Goal: Task Accomplishment & Management: Manage account settings

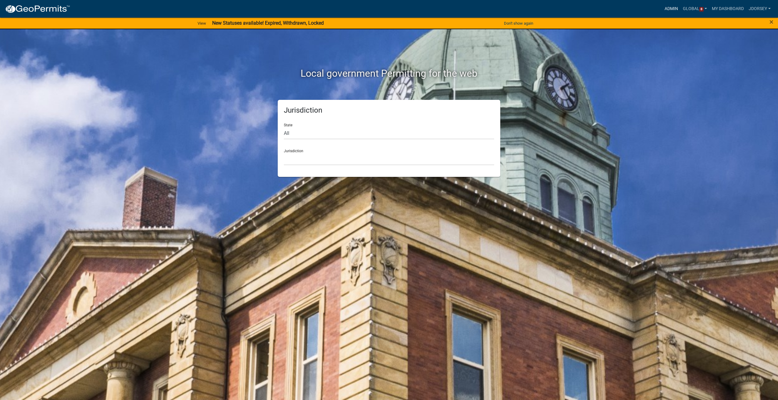
click at [667, 8] on link "Admin" at bounding box center [671, 9] width 18 height 12
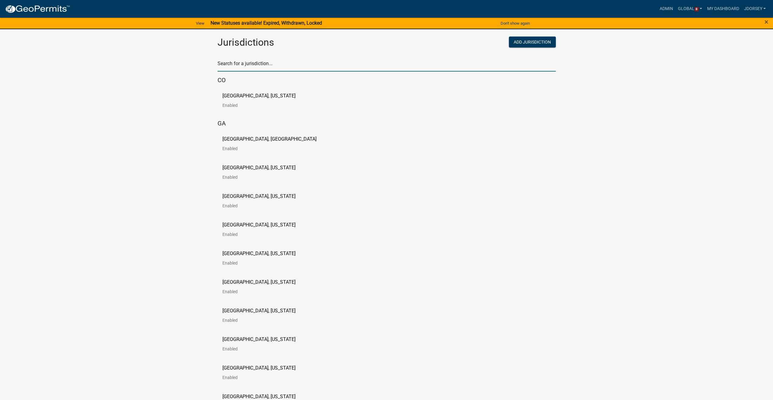
click at [245, 66] on input "text" at bounding box center [387, 65] width 338 height 12
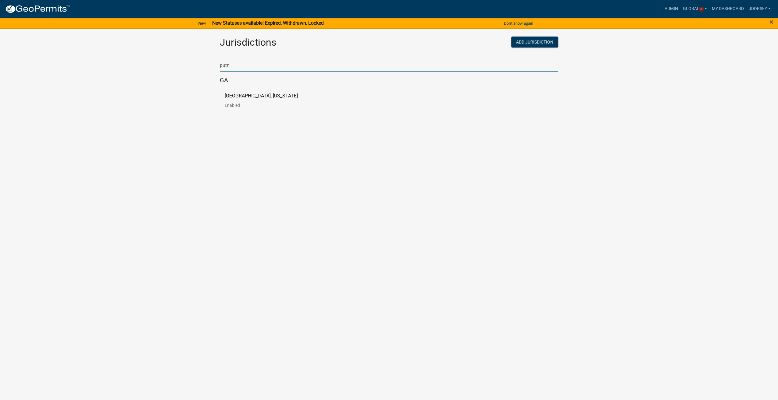
type input "putn"
click at [255, 101] on link "Putnam County, Georgia Enabled" at bounding box center [266, 103] width 83 height 19
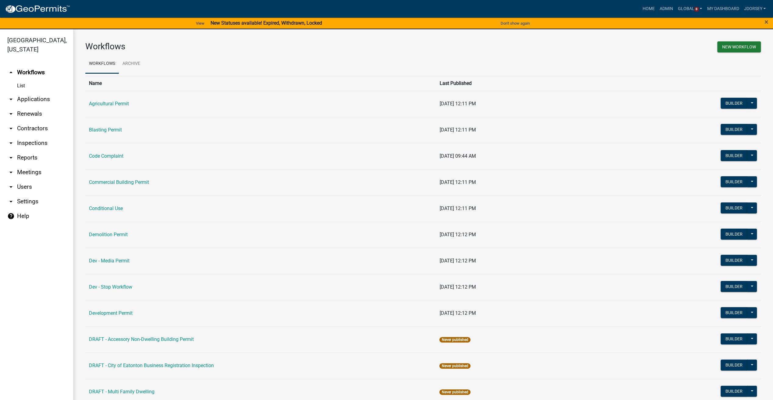
click at [24, 97] on link "arrow_drop_down Applications" at bounding box center [36, 99] width 73 height 15
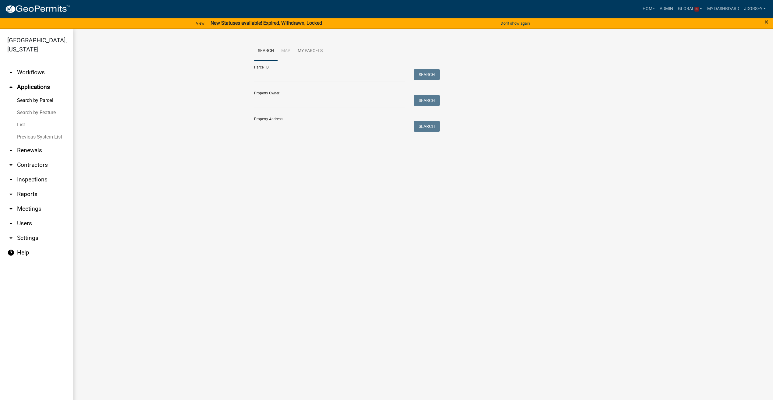
click at [18, 124] on link "List" at bounding box center [36, 125] width 73 height 12
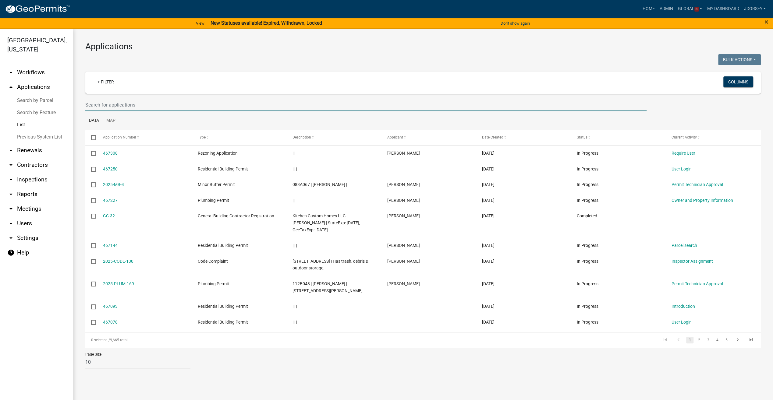
click at [113, 106] on input "text" at bounding box center [365, 105] width 561 height 12
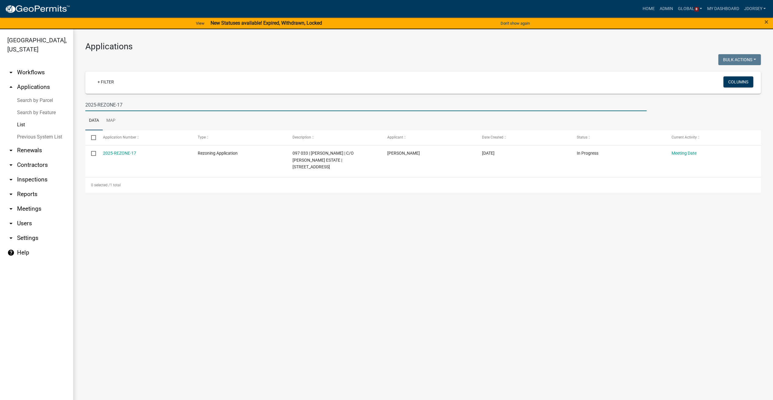
type input "2025-REZONE-17"
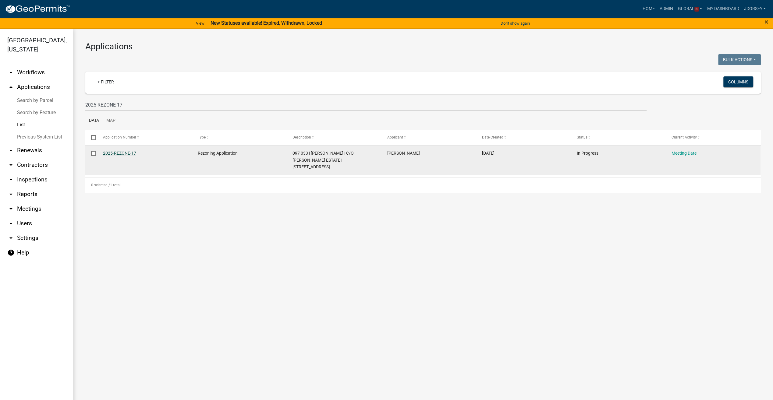
click at [116, 152] on link "2025-REZONE-17" at bounding box center [119, 153] width 33 height 5
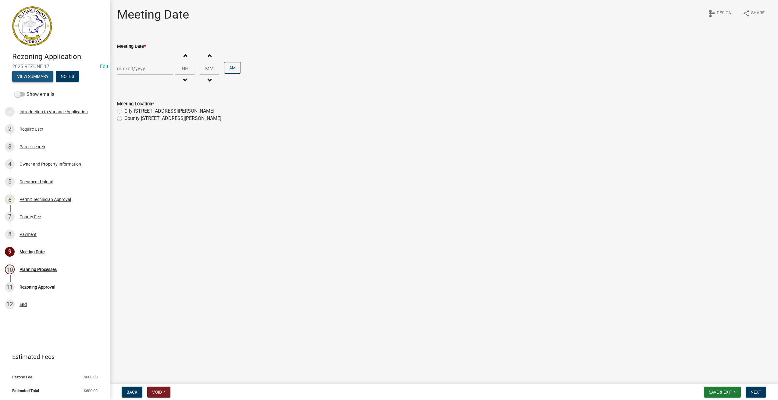
click at [26, 77] on button "View Summary" at bounding box center [32, 76] width 41 height 11
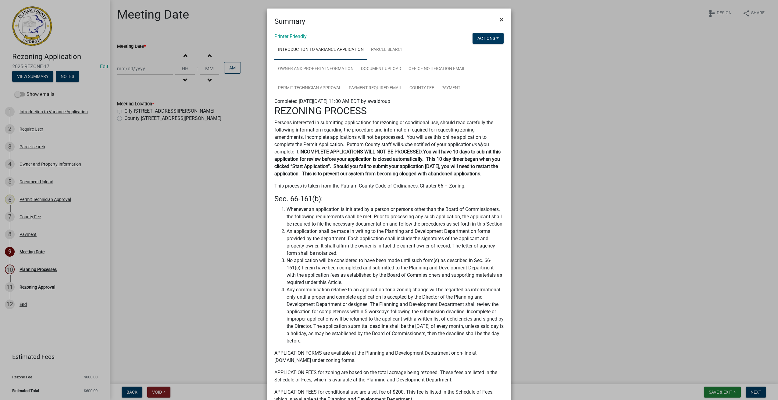
click at [495, 16] on button "×" at bounding box center [501, 19] width 14 height 17
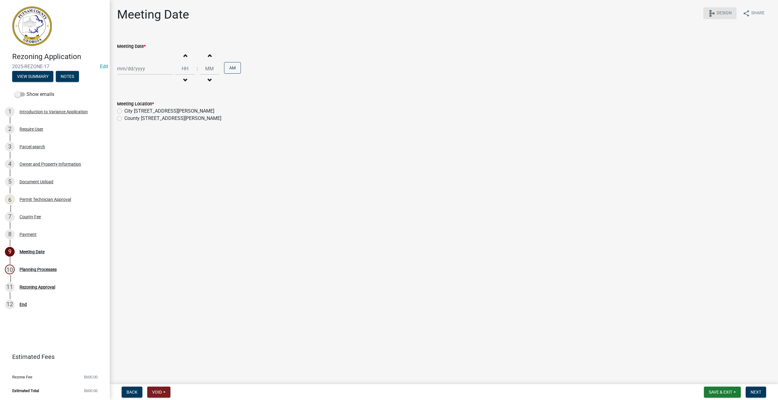
click at [712, 12] on icon "schema" at bounding box center [711, 13] width 7 height 7
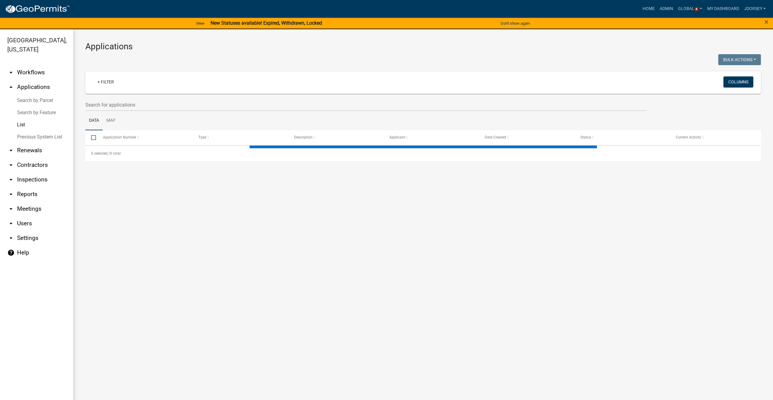
click at [21, 252] on link "help Help" at bounding box center [36, 253] width 73 height 15
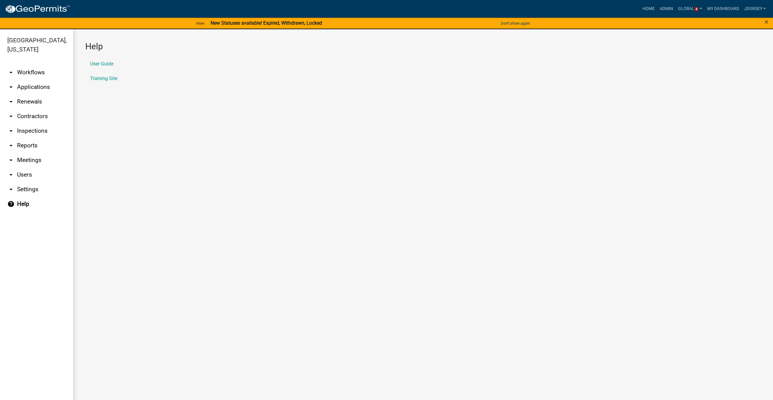
click at [99, 60] on li "User Guide" at bounding box center [422, 64] width 675 height 15
click at [101, 63] on link "User Guide" at bounding box center [101, 64] width 23 height 5
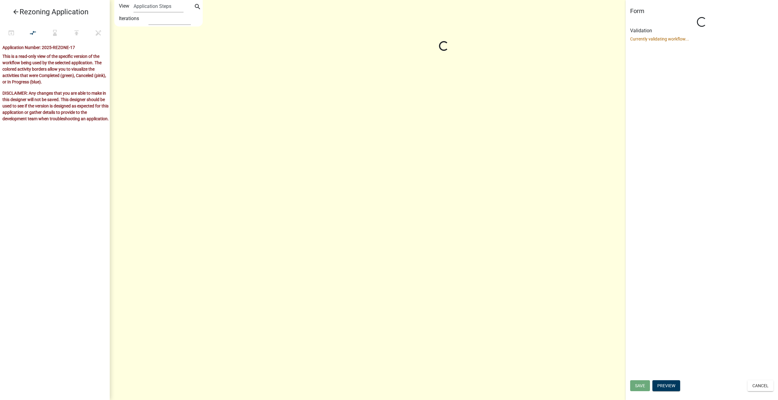
select select "4C55AAC1-F753-4550-82DB-24CB5871975A"
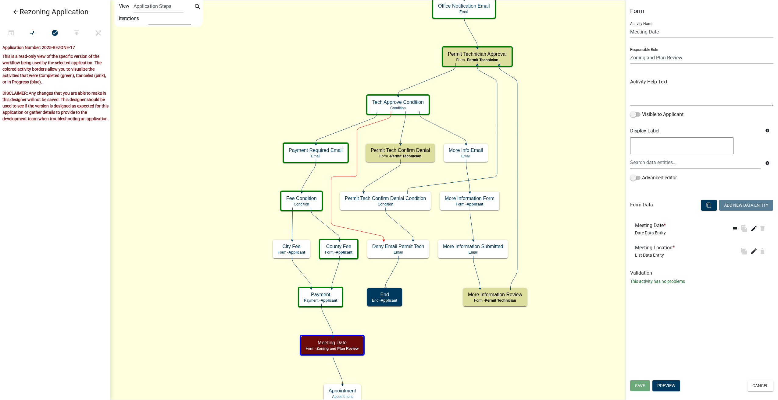
click at [15, 14] on icon "arrow_back" at bounding box center [15, 12] width 7 height 9
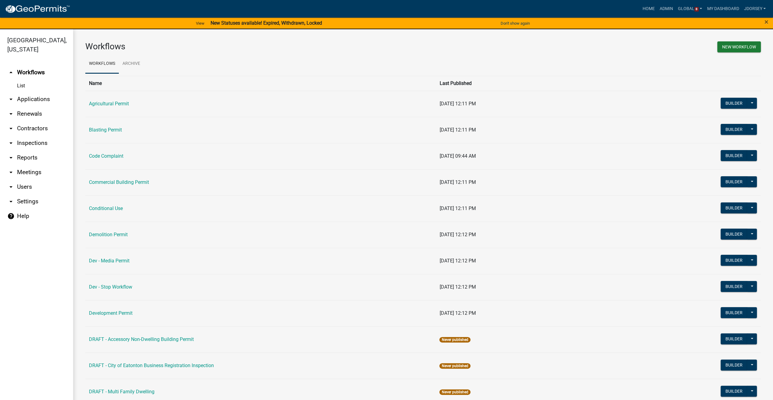
click at [21, 98] on link "arrow_drop_down Applications" at bounding box center [36, 99] width 73 height 15
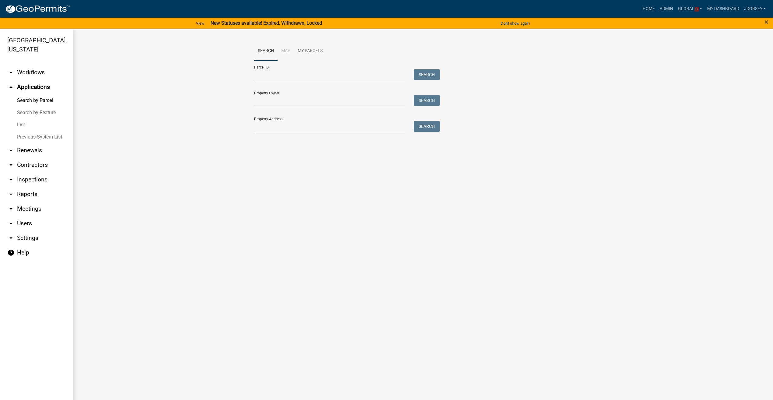
click at [21, 124] on link "List" at bounding box center [36, 125] width 73 height 12
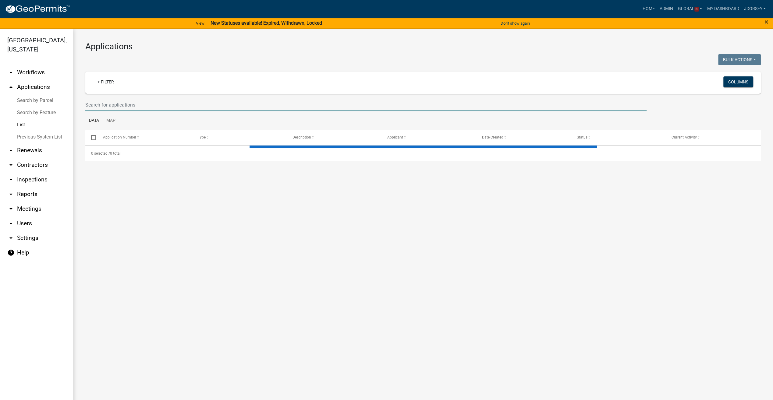
click at [104, 106] on input "text" at bounding box center [365, 105] width 561 height 12
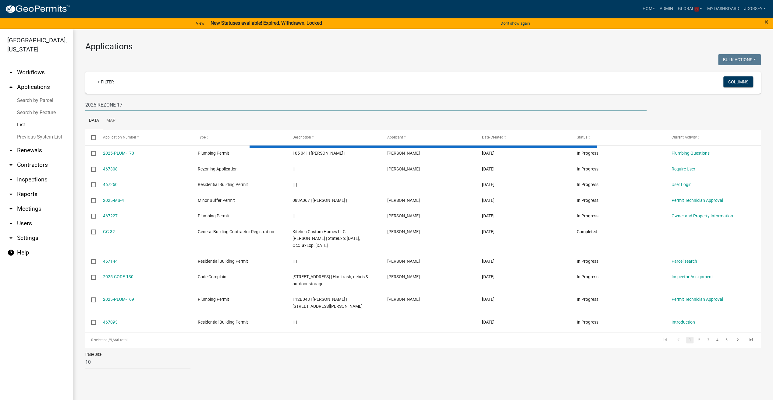
type input "2025-REZONE-17"
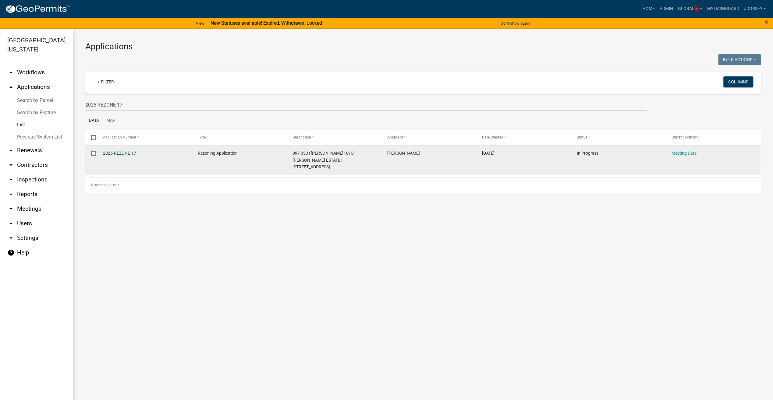
click at [119, 154] on link "2025-REZONE-17" at bounding box center [119, 153] width 33 height 5
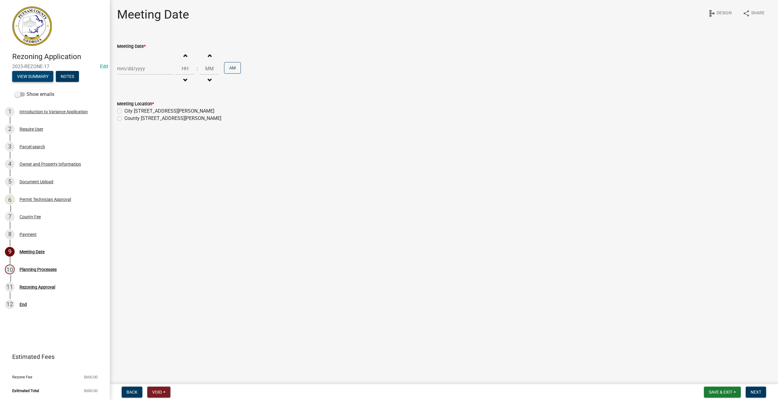
click at [34, 74] on button "View Summary" at bounding box center [32, 76] width 41 height 11
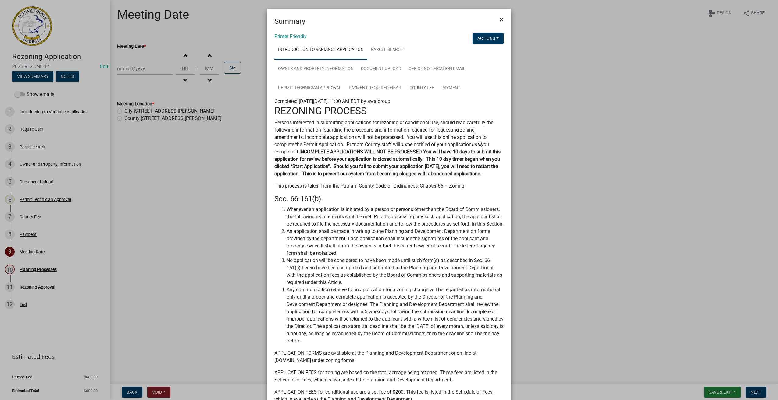
click at [499, 16] on span "×" at bounding box center [501, 19] width 4 height 9
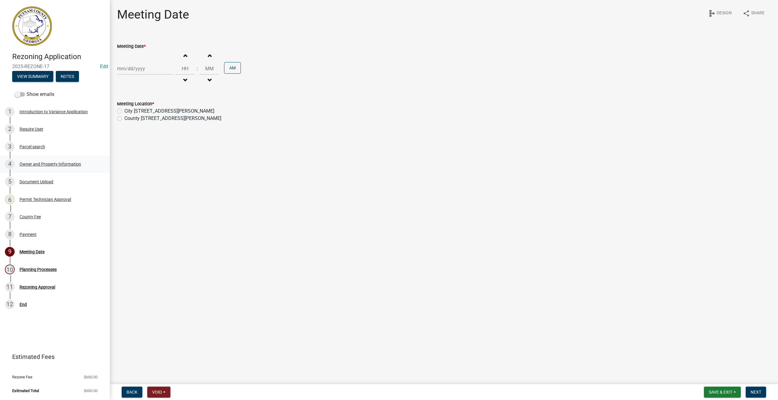
click at [57, 167] on div "4 Owner and Property Information" at bounding box center [52, 164] width 95 height 10
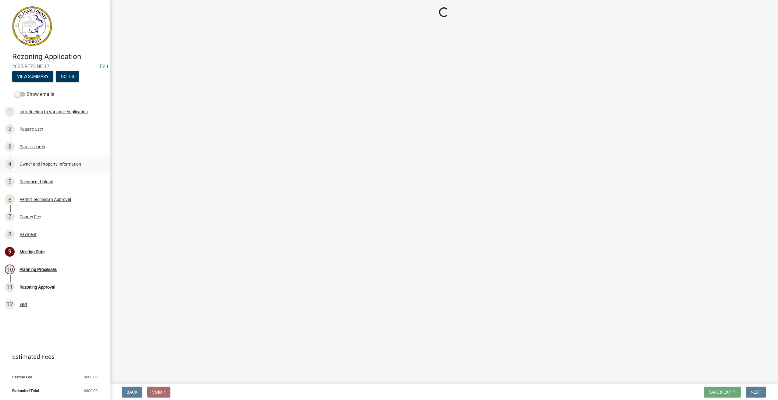
select select "a4366e26-0f82-401b-a682-956e4112ff86"
select select "83394b22-4a11-496c-8e5c-75ade2e72faf"
select select "469c5908-2854-42d5-89ed-bee7fc26529e"
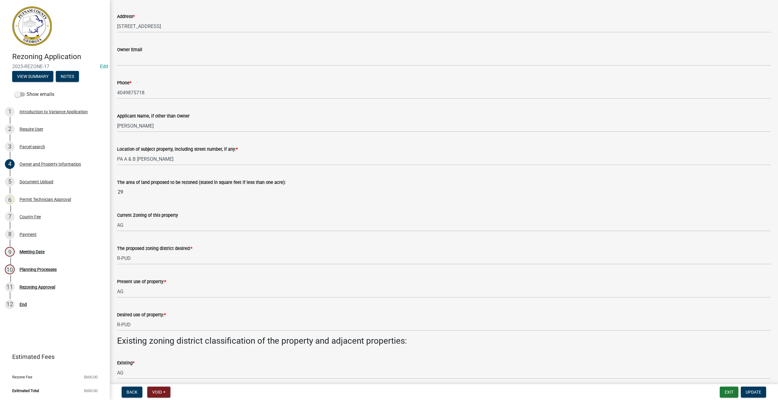
scroll to position [213, 0]
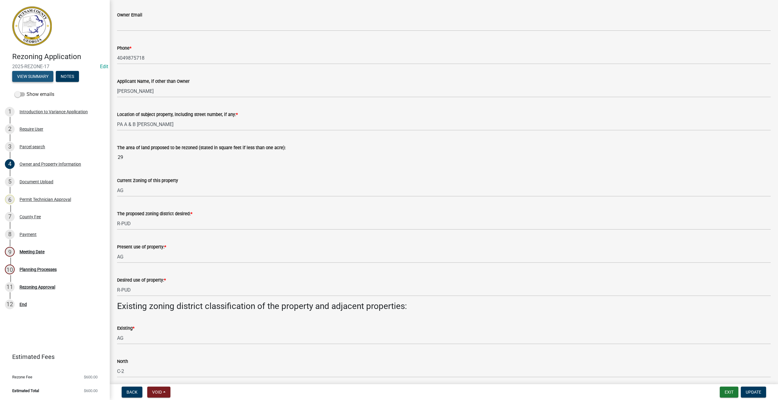
click at [38, 80] on button "View Summary" at bounding box center [32, 76] width 41 height 11
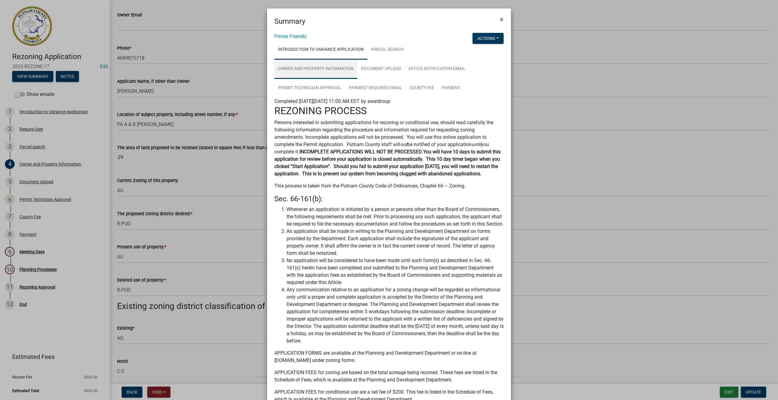
click at [325, 72] on link "Owner and Property Information" at bounding box center [315, 68] width 83 height 19
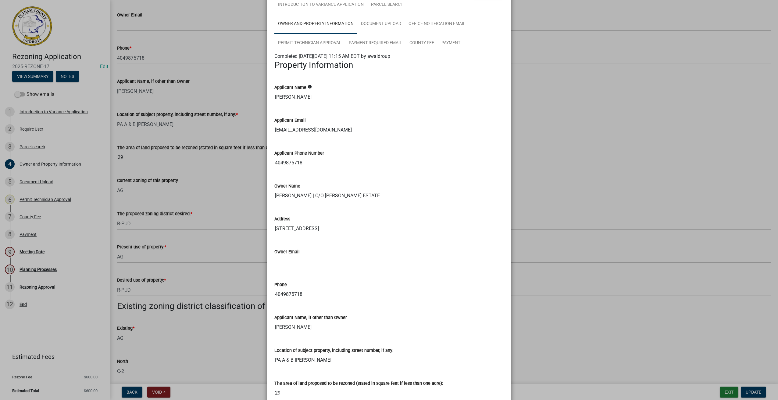
scroll to position [0, 0]
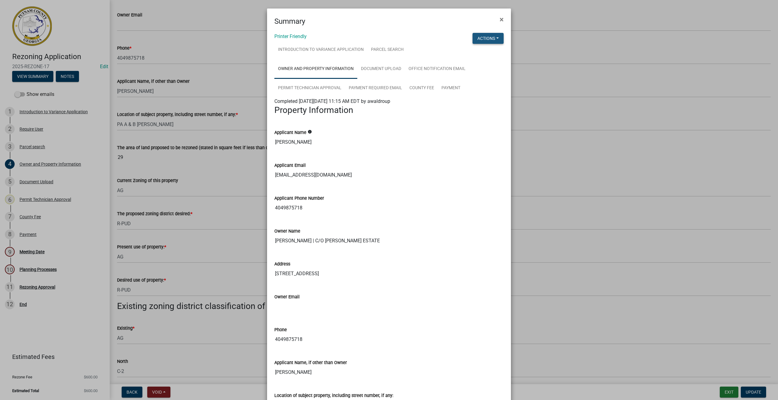
click at [499, 34] on button "Actions" at bounding box center [487, 38] width 31 height 11
click at [488, 54] on link "View Application Workflow" at bounding box center [508, 54] width 72 height 15
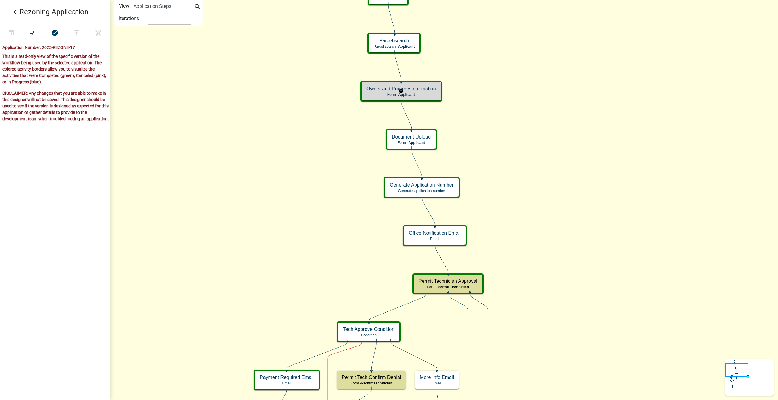
click at [404, 93] on span "Applicant" at bounding box center [406, 95] width 17 height 4
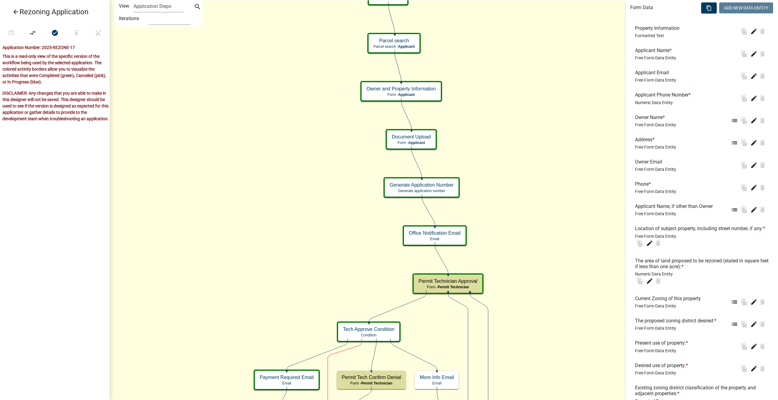
scroll to position [213, 0]
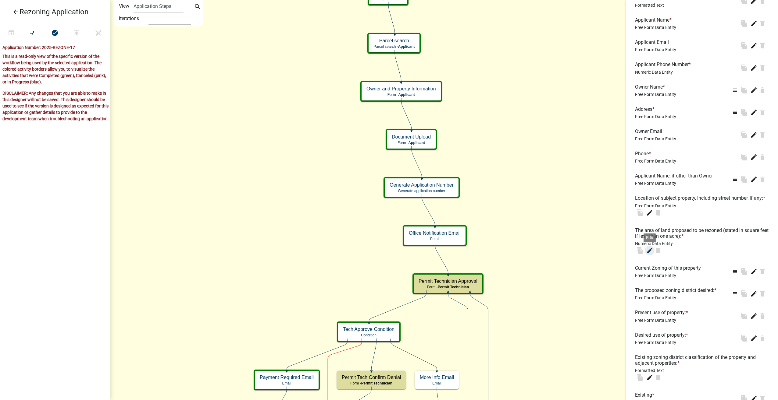
click at [651, 254] on icon "edit" at bounding box center [649, 250] width 7 height 7
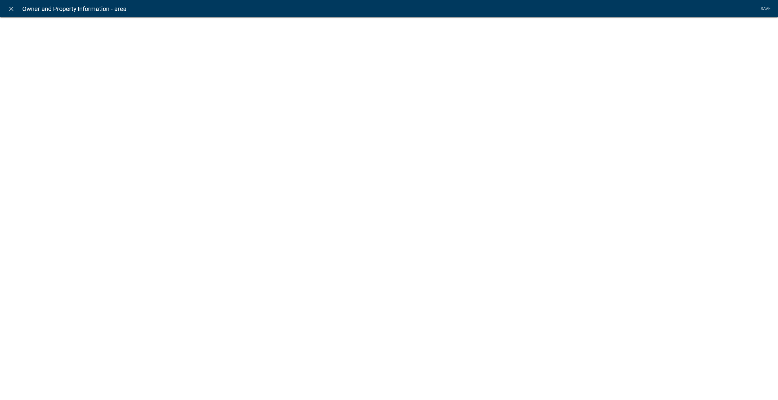
select select "numeric-data"
select select "1: Object"
select select "9: Object"
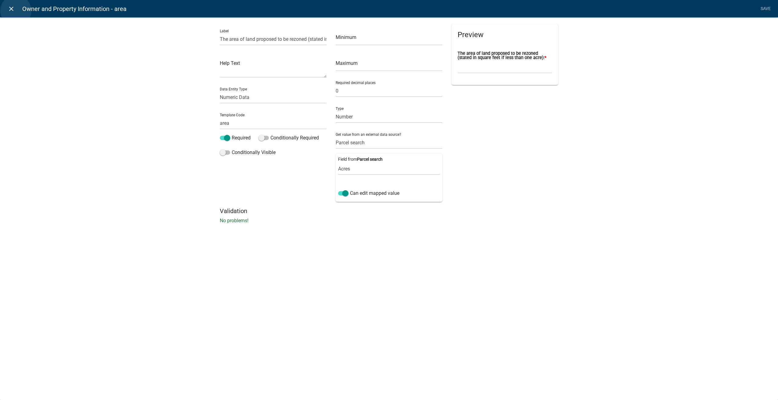
click at [16, 11] on link "close" at bounding box center [11, 8] width 12 height 12
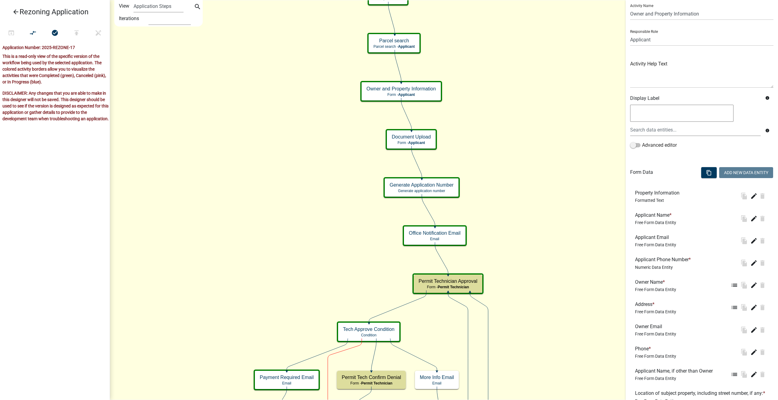
scroll to position [0, 0]
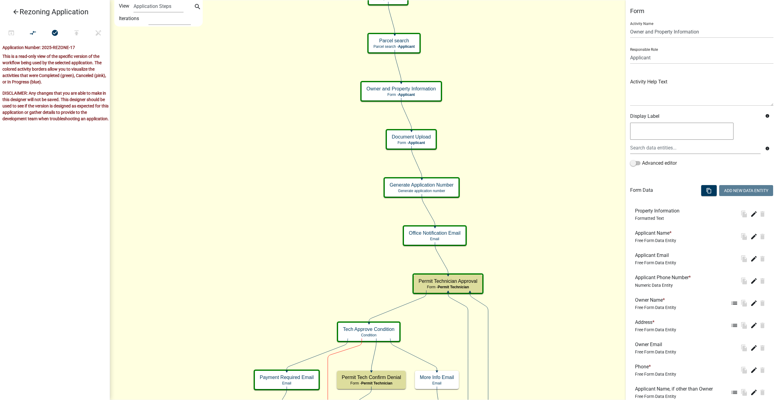
click at [14, 9] on icon "arrow_back" at bounding box center [15, 12] width 7 height 9
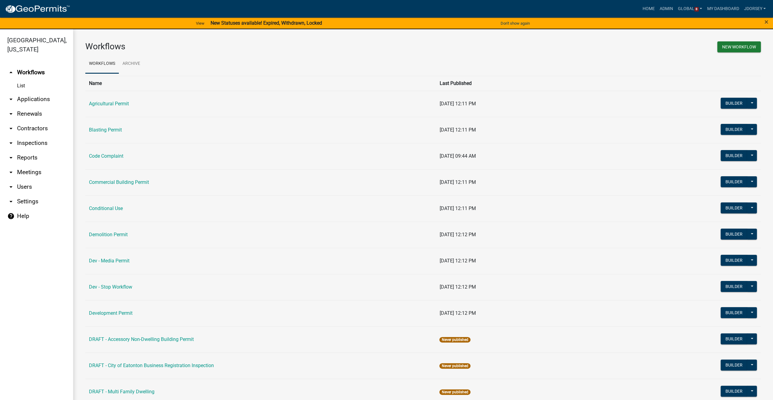
click at [28, 97] on link "arrow_drop_down Applications" at bounding box center [36, 99] width 73 height 15
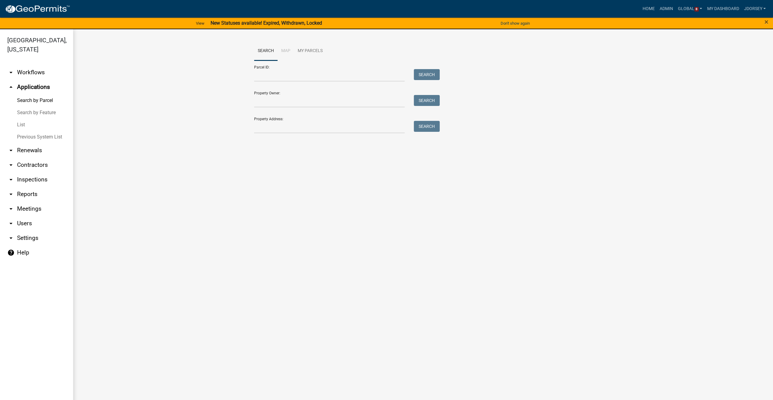
click at [23, 126] on link "List" at bounding box center [36, 125] width 73 height 12
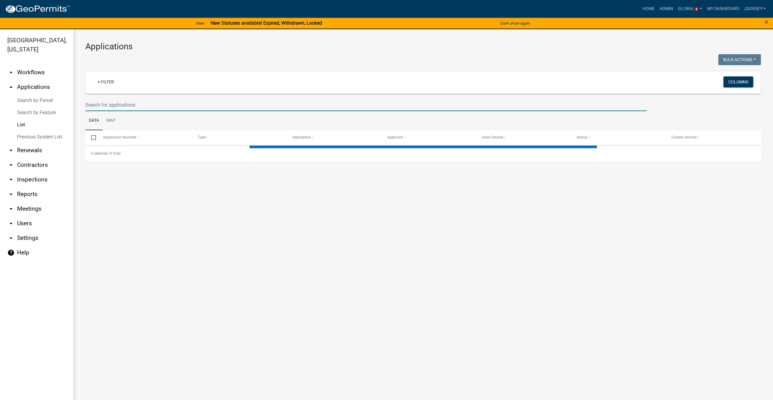
click at [123, 102] on input "text" at bounding box center [365, 105] width 561 height 12
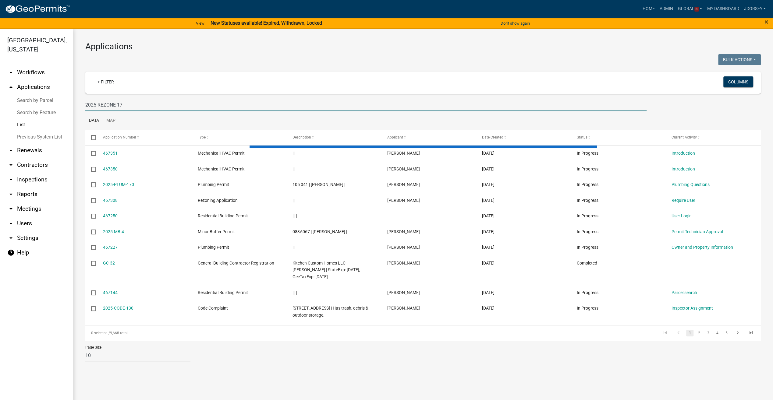
type input "2025-REZONE-17"
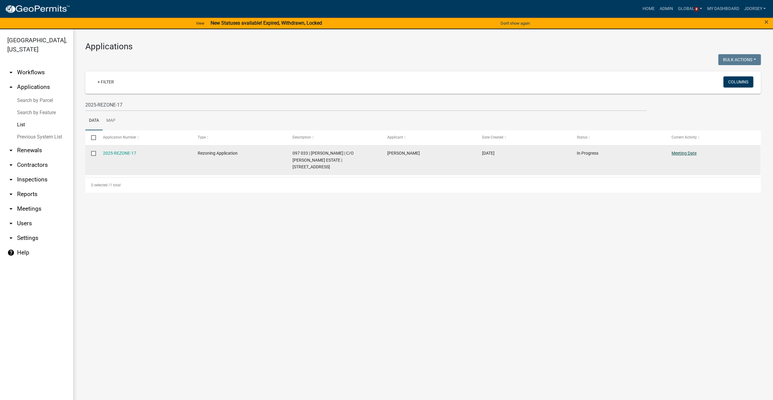
click at [680, 154] on link "Meeting Date" at bounding box center [683, 153] width 25 height 5
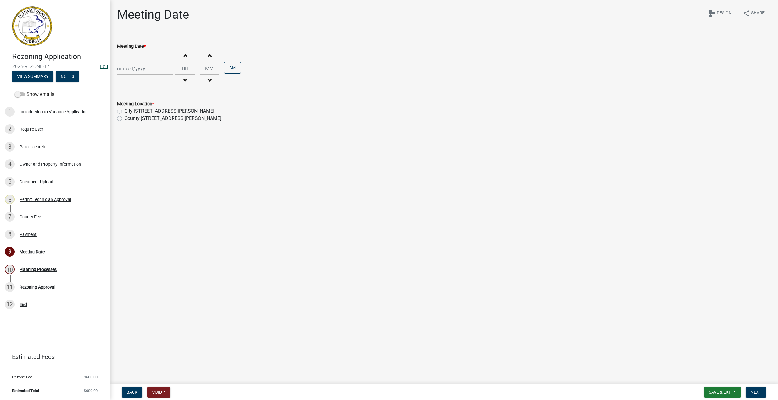
click at [102, 64] on link "Edit" at bounding box center [104, 67] width 8 height 6
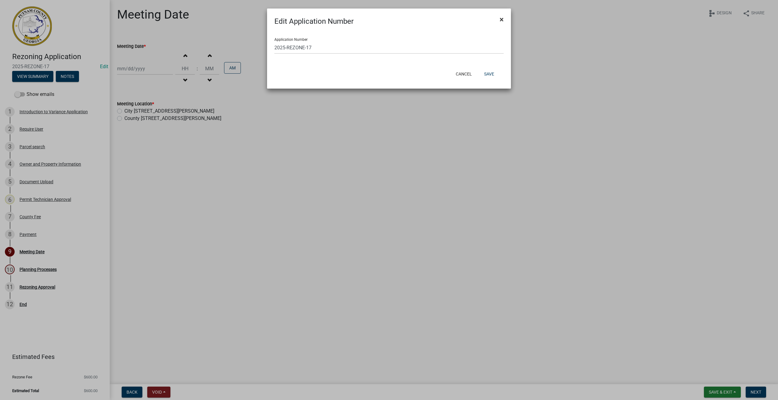
click at [501, 15] on span "×" at bounding box center [501, 19] width 4 height 9
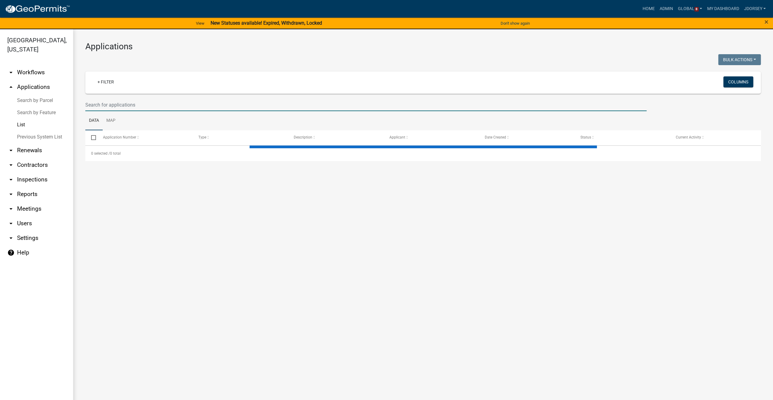
click at [132, 101] on input "text" at bounding box center [365, 105] width 561 height 12
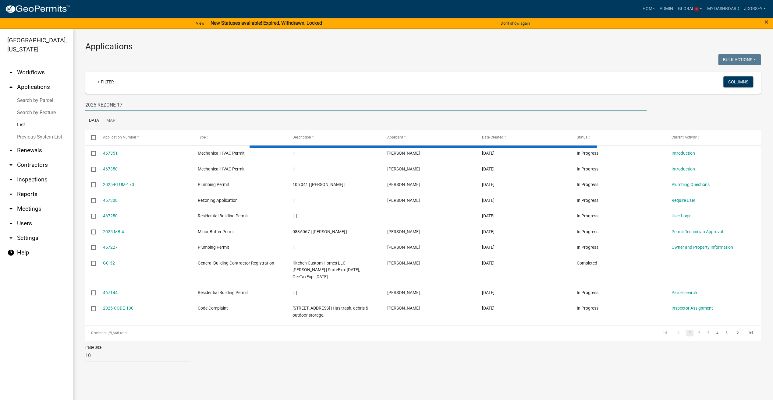
type input "2025-REZONE-17"
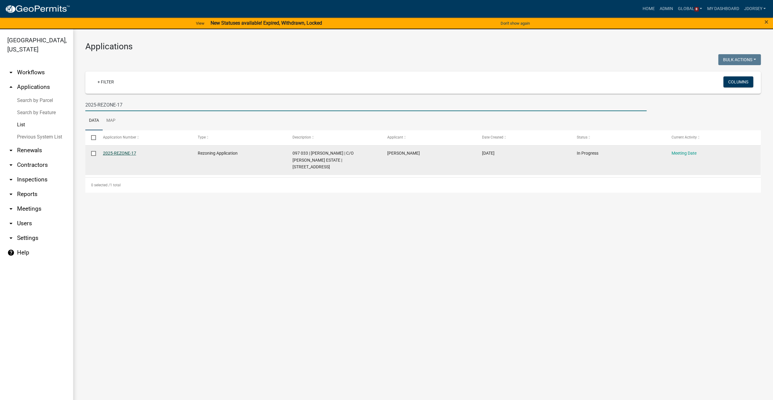
click at [108, 153] on link "2025-REZONE-17" at bounding box center [119, 153] width 33 height 5
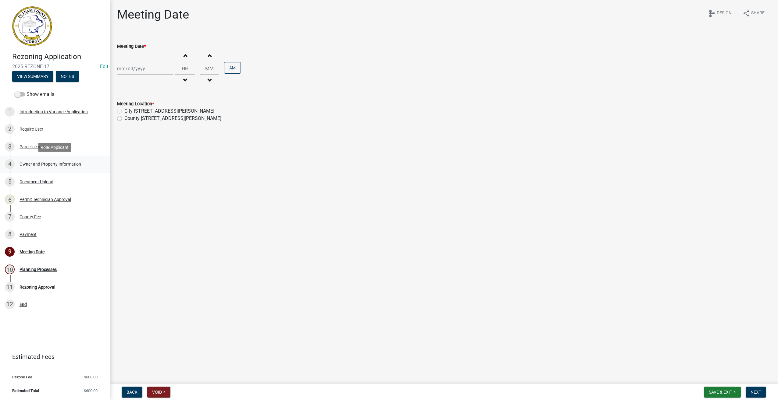
click at [60, 163] on div "Owner and Property Information" at bounding box center [50, 164] width 62 height 4
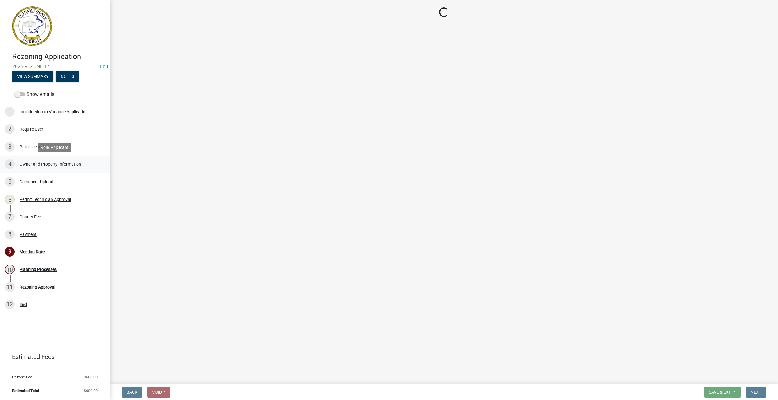
select select "a4366e26-0f82-401b-a682-956e4112ff86"
select select "83394b22-4a11-496c-8e5c-75ade2e72faf"
select select "469c5908-2854-42d5-89ed-bee7fc26529e"
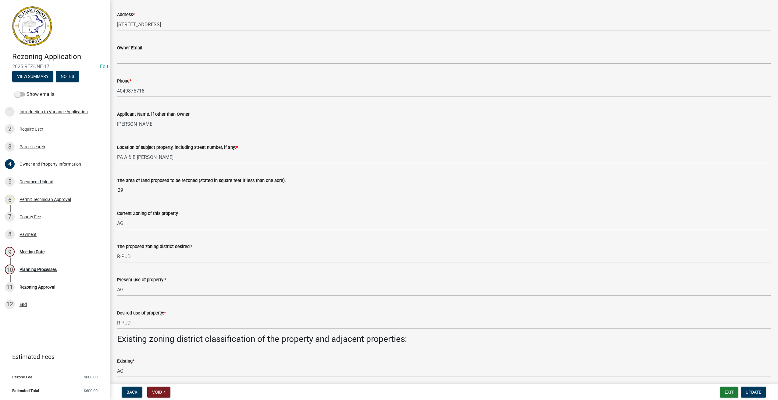
scroll to position [213, 0]
